Goal: Check status: Check status

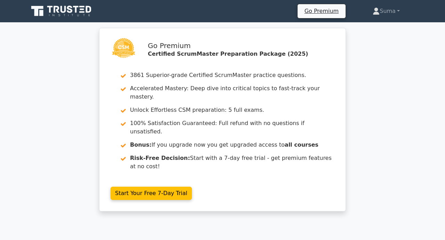
scroll to position [570, 0]
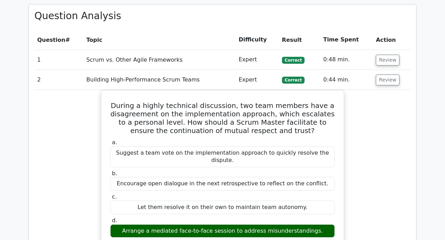
click at [383, 71] on td "Review" at bounding box center [392, 80] width 38 height 20
click at [387, 74] on button "Review" at bounding box center [388, 79] width 24 height 11
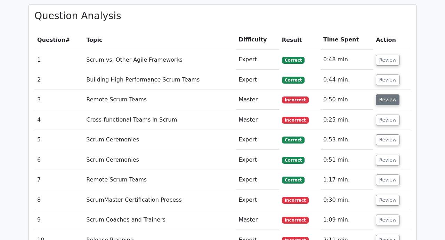
click at [386, 94] on button "Review" at bounding box center [388, 99] width 24 height 11
click at [382, 94] on button "Review" at bounding box center [388, 99] width 24 height 11
click at [384, 94] on button "Review" at bounding box center [388, 99] width 24 height 11
click at [392, 94] on button "Review" at bounding box center [388, 99] width 24 height 11
click at [378, 94] on button "Review" at bounding box center [388, 99] width 24 height 11
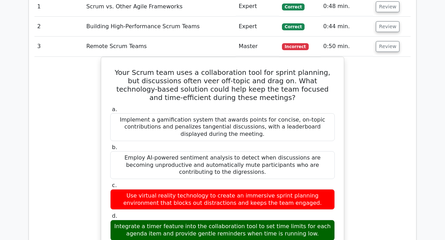
scroll to position [629, 0]
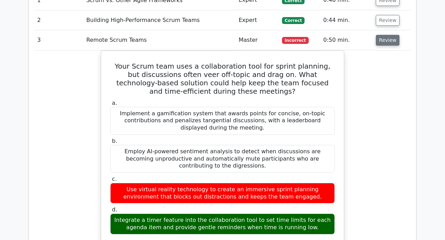
click at [387, 35] on button "Review" at bounding box center [388, 40] width 24 height 11
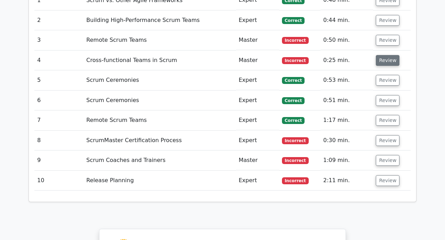
click at [386, 55] on button "Review" at bounding box center [388, 60] width 24 height 11
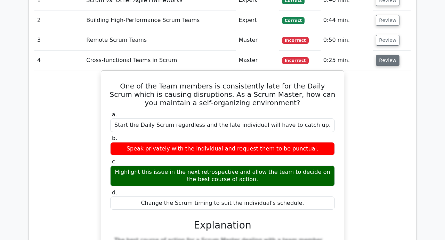
click at [386, 55] on button "Review" at bounding box center [388, 60] width 24 height 11
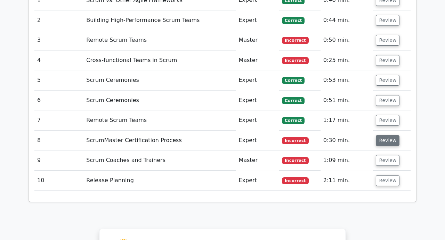
click at [383, 135] on button "Review" at bounding box center [388, 140] width 24 height 11
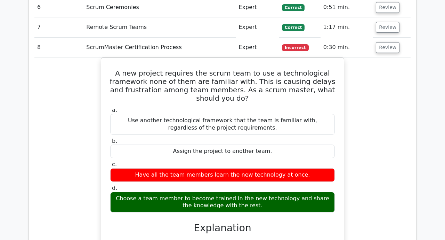
scroll to position [723, 0]
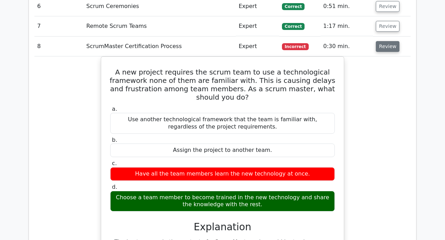
click at [386, 41] on button "Review" at bounding box center [388, 46] width 24 height 11
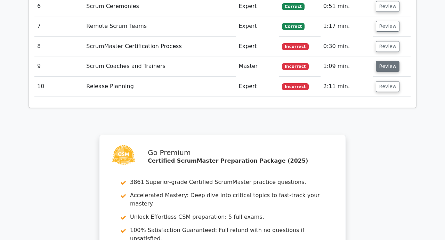
click at [384, 61] on button "Review" at bounding box center [388, 66] width 24 height 11
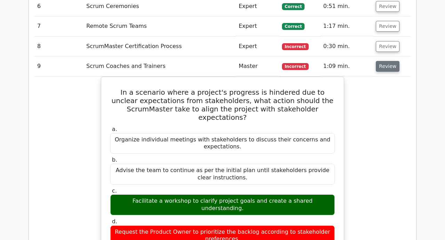
click at [382, 61] on button "Review" at bounding box center [388, 66] width 24 height 11
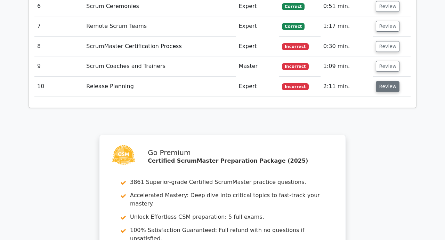
click at [386, 81] on button "Review" at bounding box center [388, 86] width 24 height 11
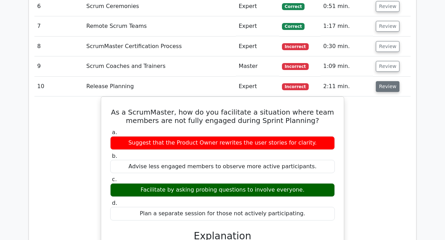
click at [386, 81] on button "Review" at bounding box center [388, 86] width 24 height 11
